Goal: Information Seeking & Learning: Check status

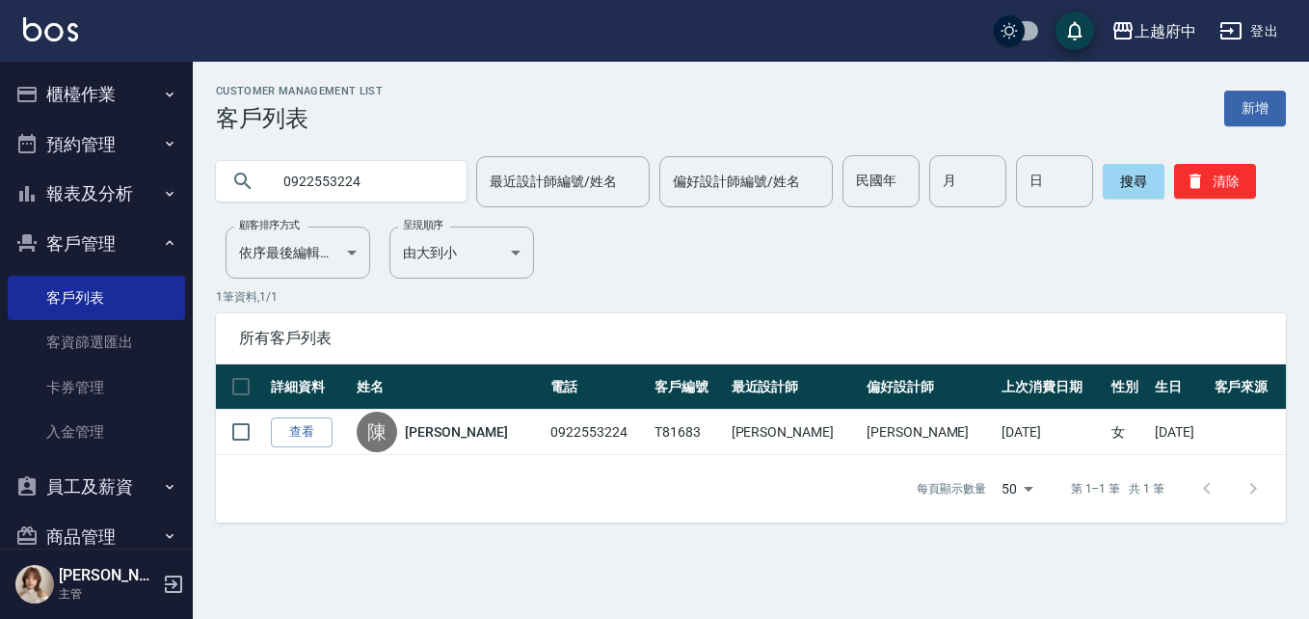
click at [365, 159] on input "0922553224" at bounding box center [360, 181] width 181 height 52
drag, startPoint x: 382, startPoint y: 174, endPoint x: 226, endPoint y: 203, distance: 157.8
click at [226, 203] on div "0922553224" at bounding box center [341, 181] width 251 height 52
type input "0919670872"
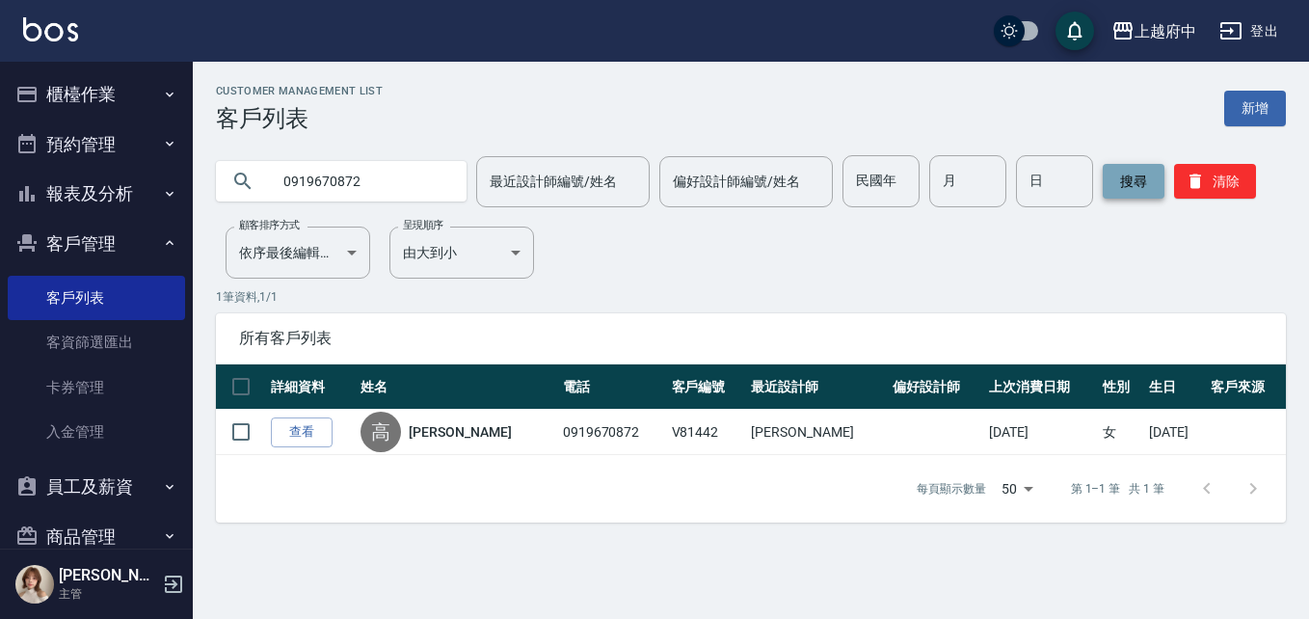
click at [1125, 174] on button "搜尋" at bounding box center [1133, 181] width 62 height 35
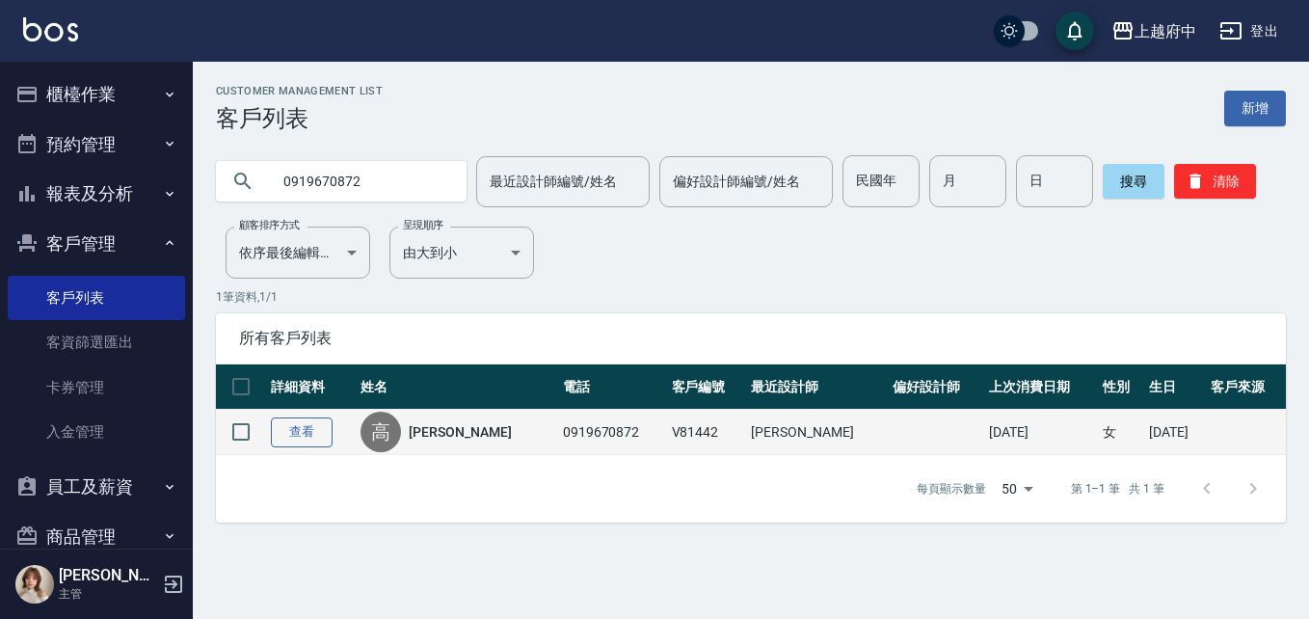
click at [298, 435] on link "查看" at bounding box center [302, 432] width 62 height 30
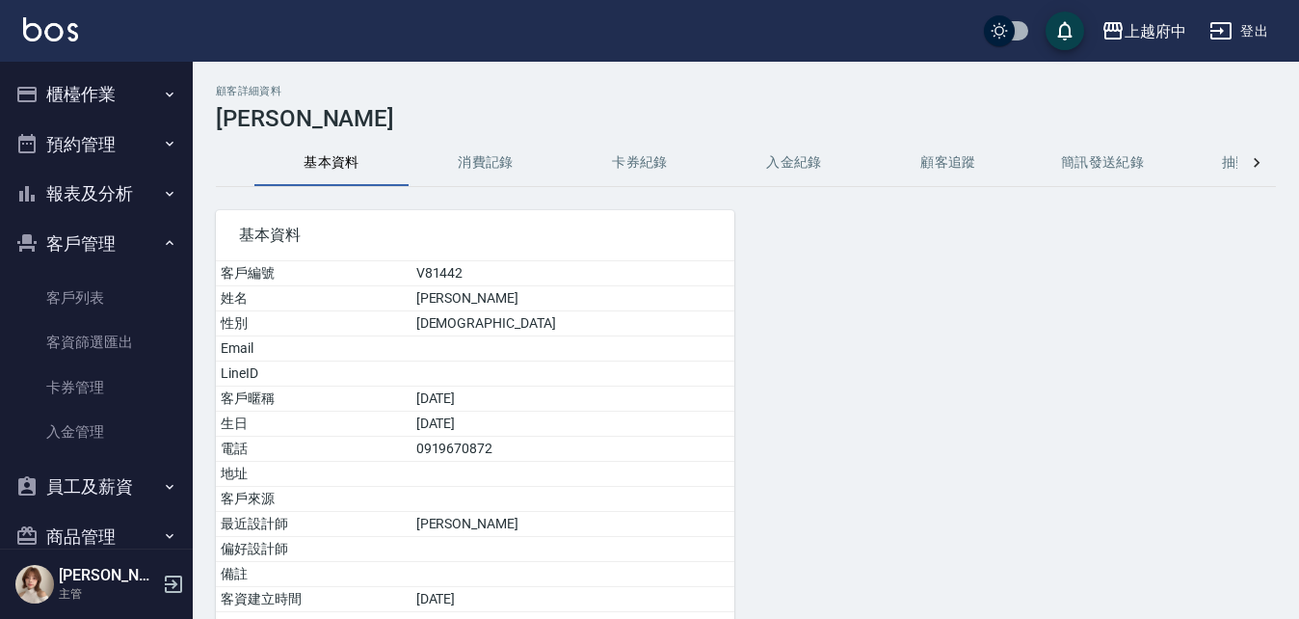
click at [494, 174] on button "消費記錄" at bounding box center [486, 163] width 154 height 46
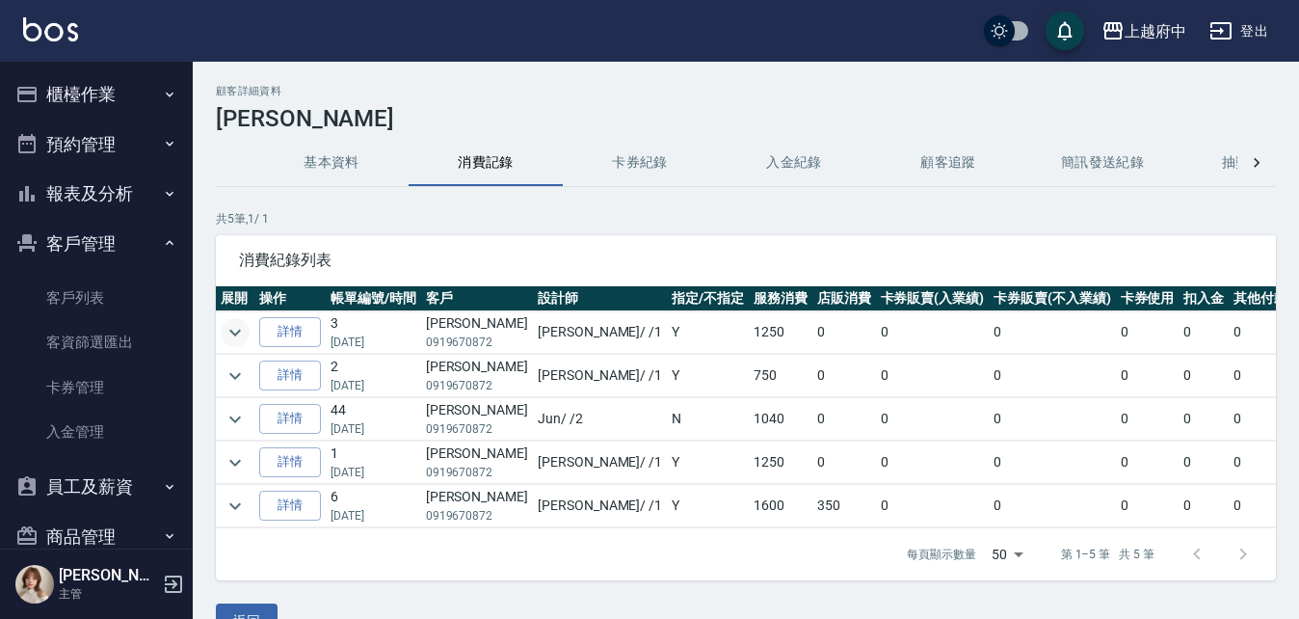
click at [227, 328] on icon "expand row" at bounding box center [235, 332] width 23 height 23
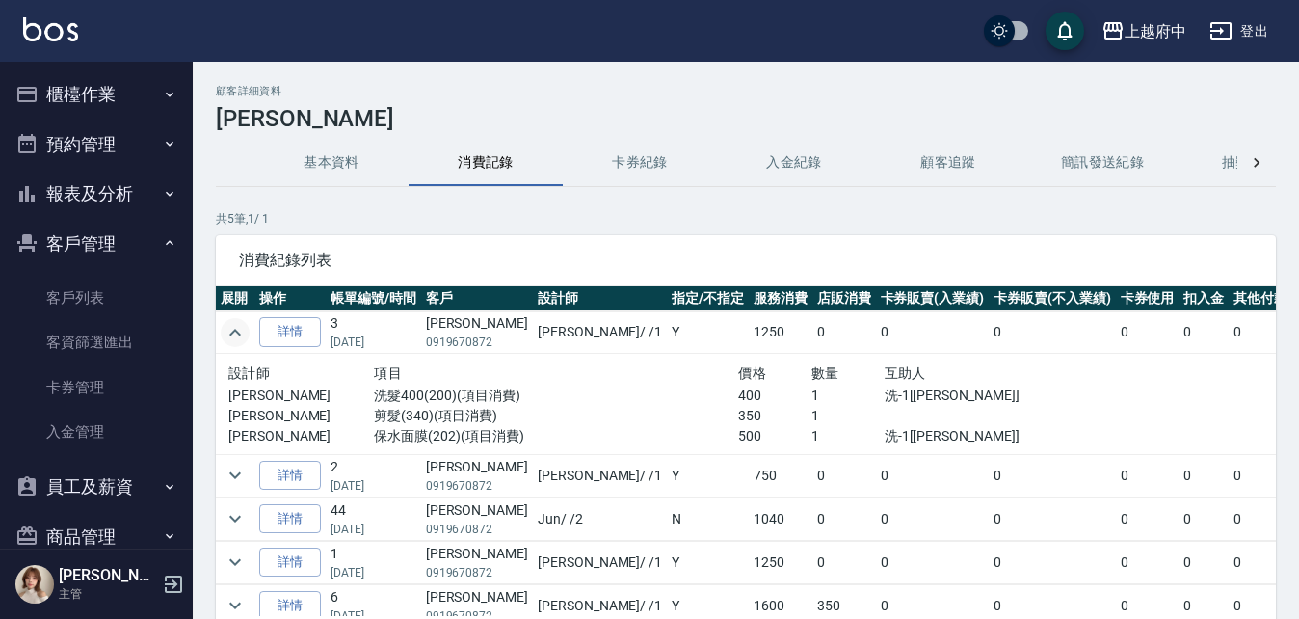
click at [234, 326] on icon "expand row" at bounding box center [235, 332] width 23 height 23
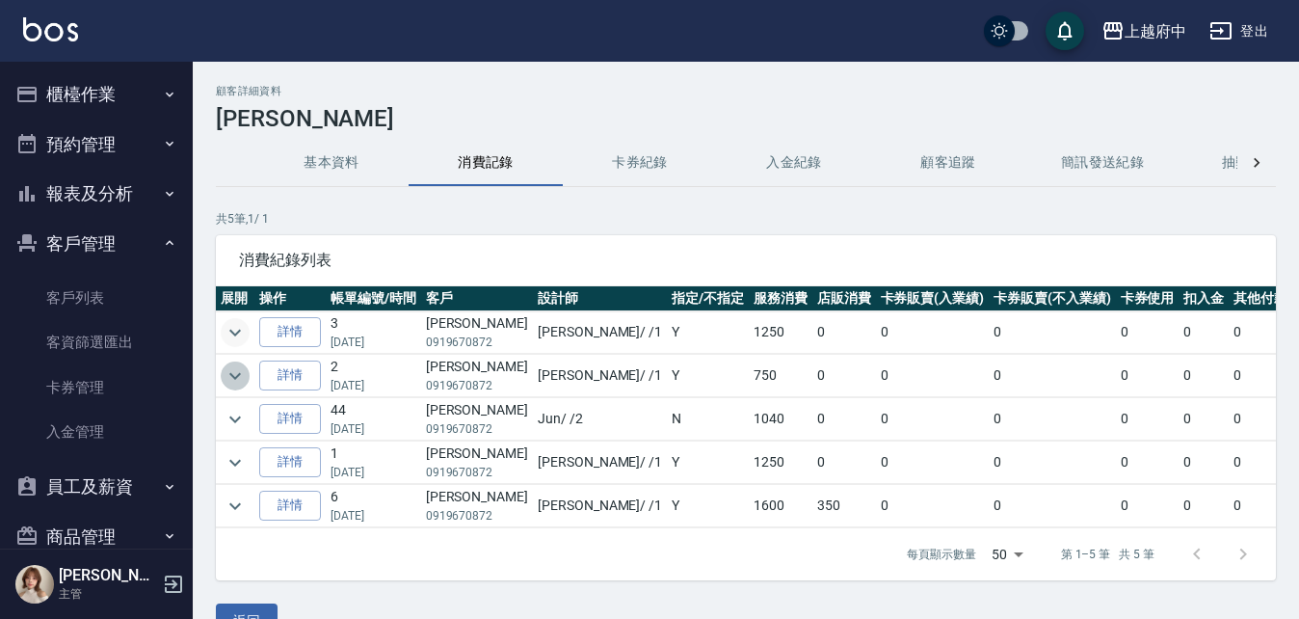
click at [239, 375] on icon "expand row" at bounding box center [235, 375] width 12 height 7
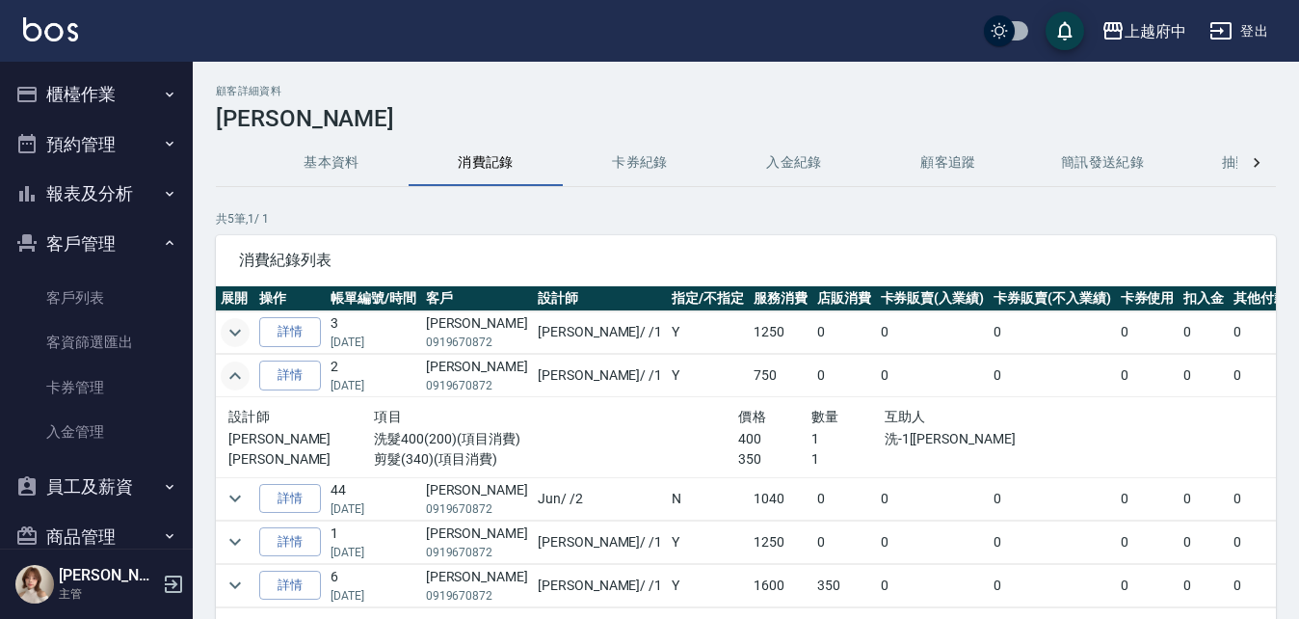
click at [239, 375] on icon "expand row" at bounding box center [235, 375] width 23 height 23
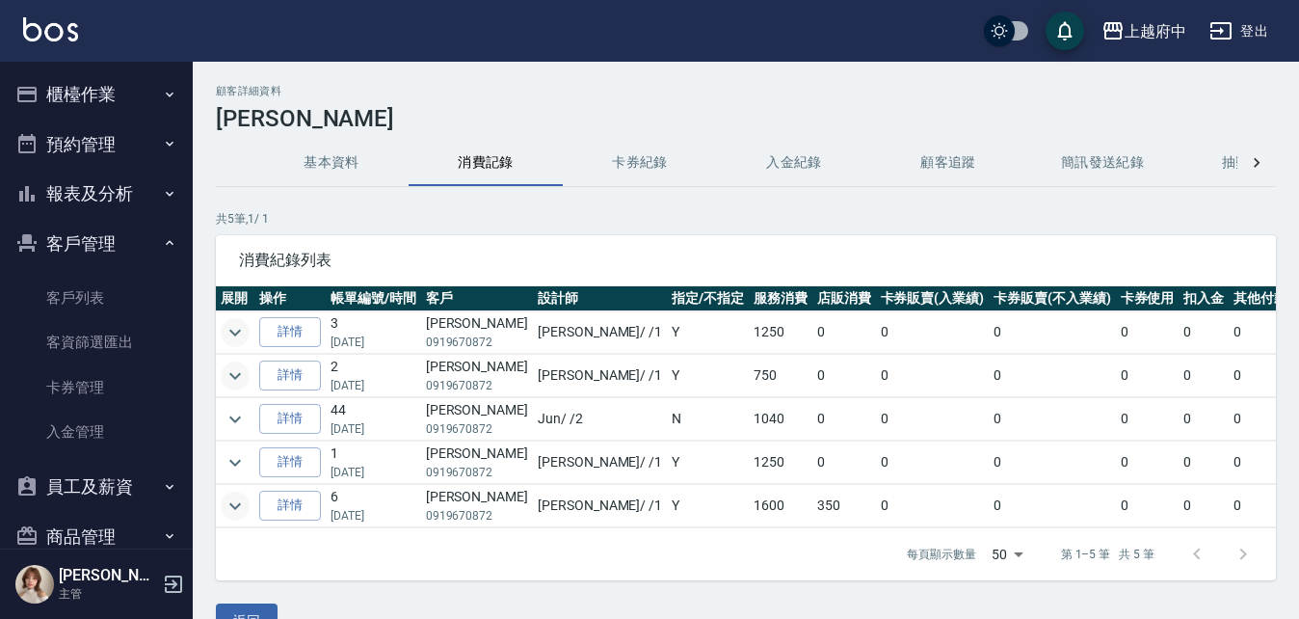
click at [223, 505] on button "expand row" at bounding box center [235, 505] width 29 height 29
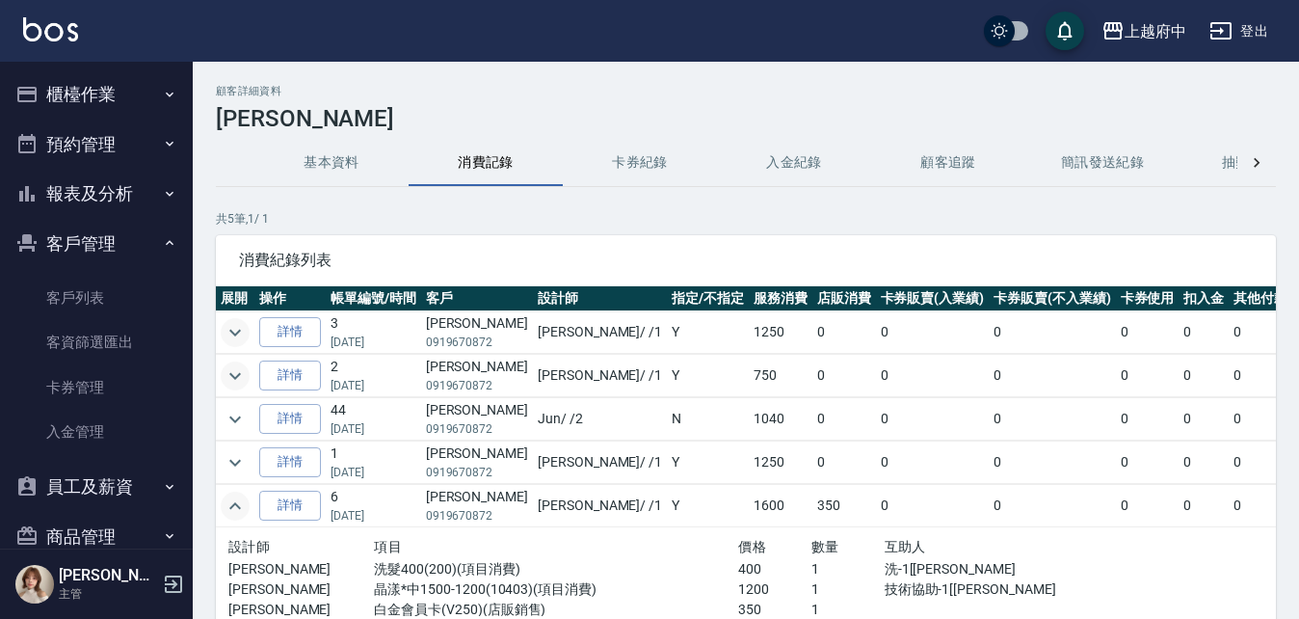
click at [240, 510] on icon "expand row" at bounding box center [235, 505] width 23 height 23
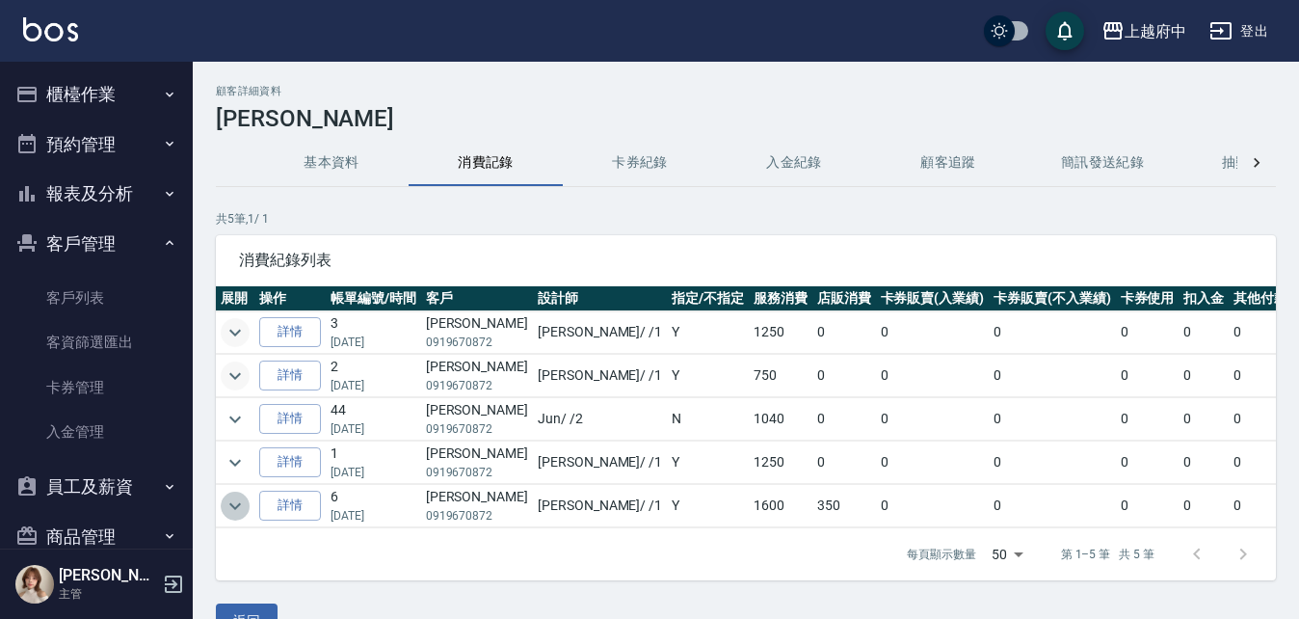
click at [240, 516] on icon "expand row" at bounding box center [235, 505] width 23 height 23
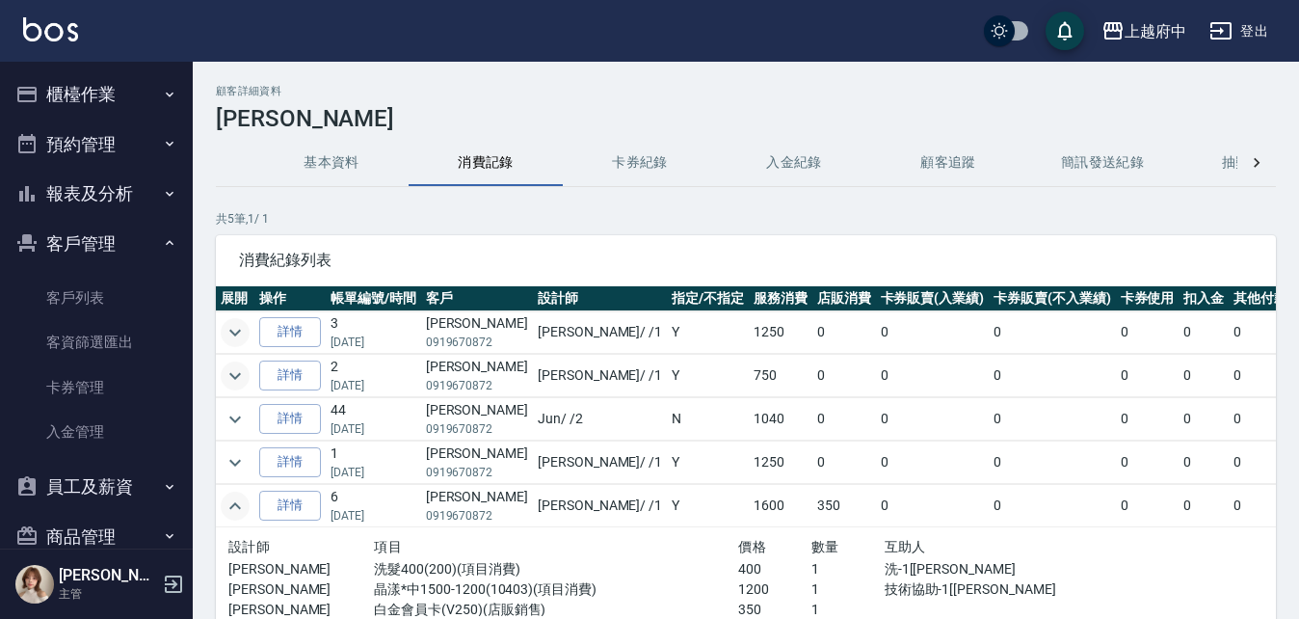
click at [240, 516] on icon "expand row" at bounding box center [235, 505] width 23 height 23
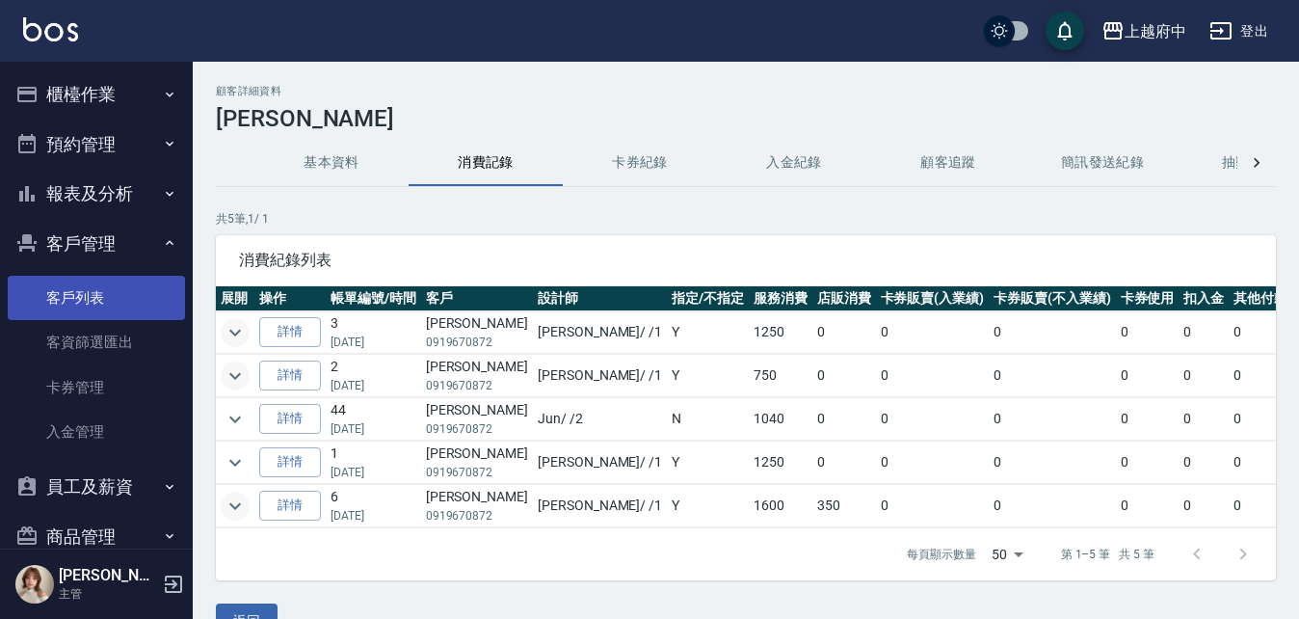
drag, startPoint x: 111, startPoint y: 294, endPoint x: 98, endPoint y: 299, distance: 13.4
click at [111, 294] on link "客戶列表" at bounding box center [96, 298] width 177 height 44
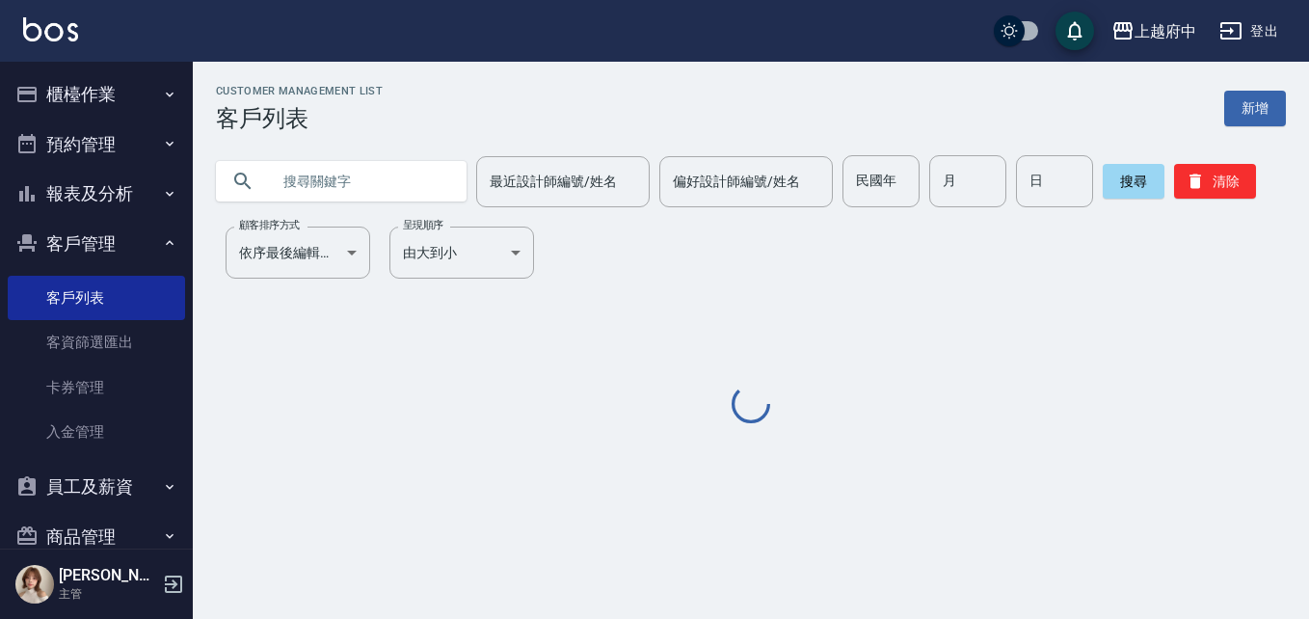
click at [361, 163] on input "text" at bounding box center [360, 181] width 181 height 52
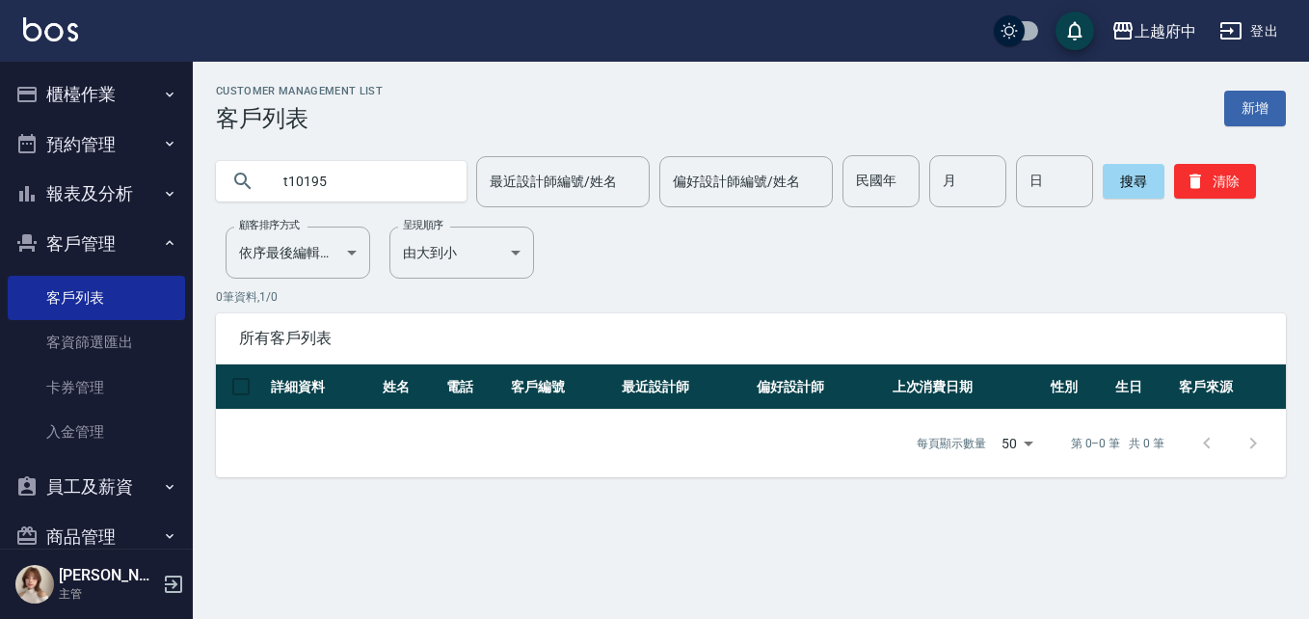
drag, startPoint x: 360, startPoint y: 173, endPoint x: 122, endPoint y: 186, distance: 238.3
click at [122, 186] on div "上越府中 登出 櫃檯作業 打帳單 帳單列表 掛單列表 營業儀表板 現金收支登錄 材料自購登錄 每日結帳 排班表 現場電腦打卡 預約管理 預約管理 單日預約紀錄…" at bounding box center [654, 309] width 1309 height 619
type input "t86283"
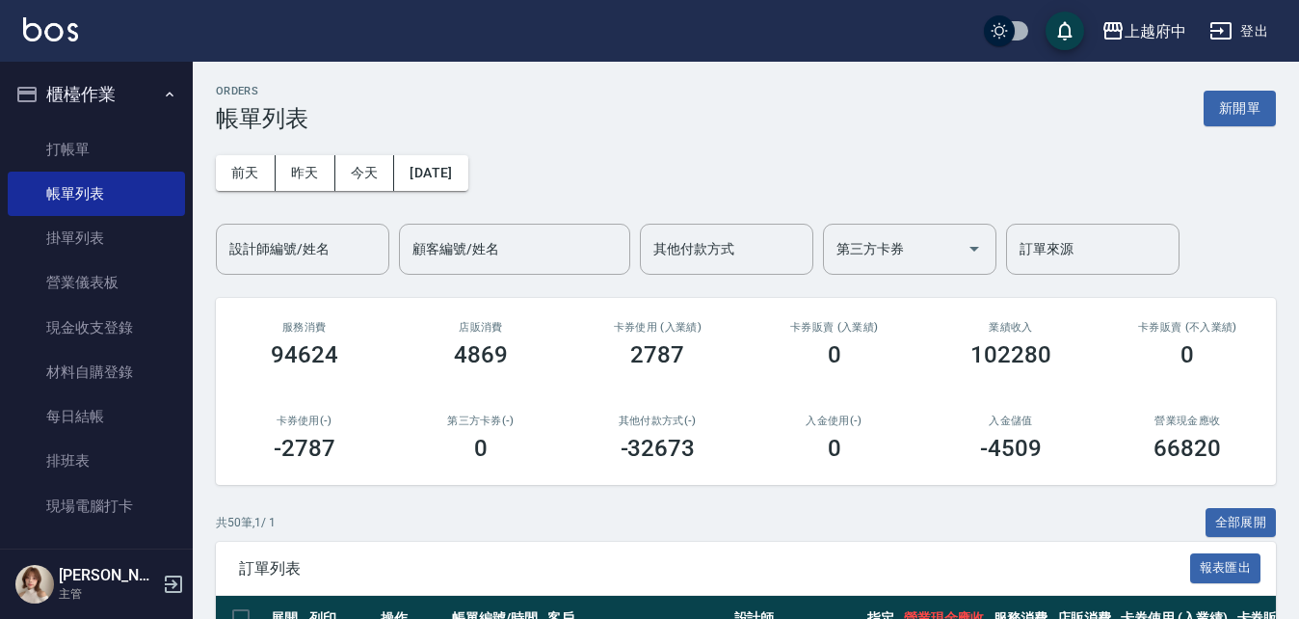
scroll to position [979, 0]
